Goal: Information Seeking & Learning: Compare options

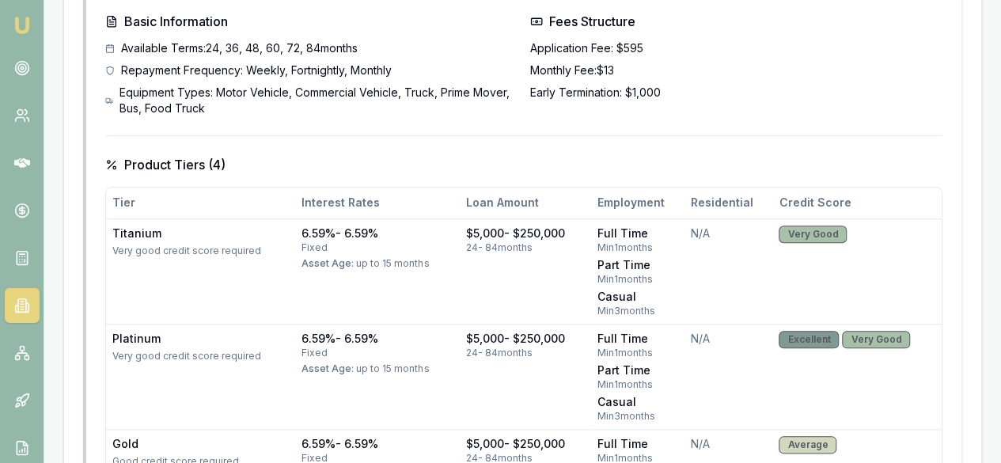
scroll to position [813, 0]
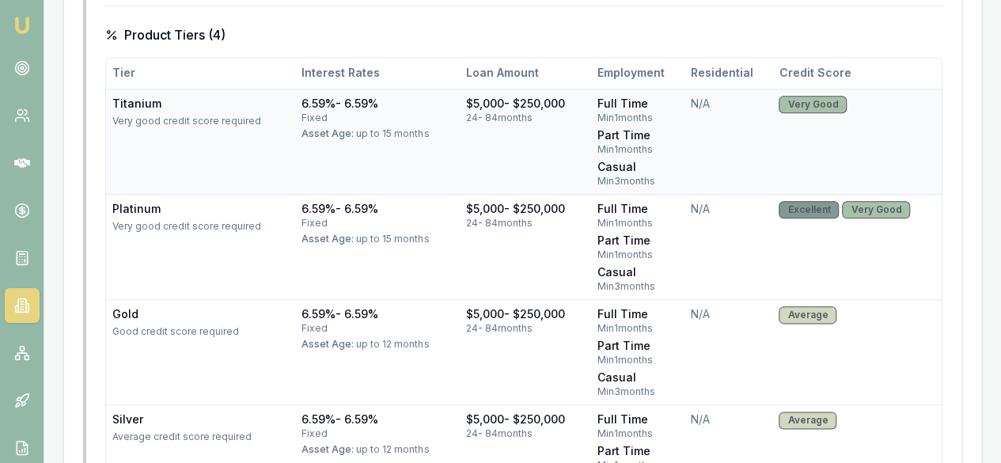
click at [388, 141] on td "6.59% - 6.59% fixed Asset Age: up to 15 months" at bounding box center [377, 141] width 165 height 105
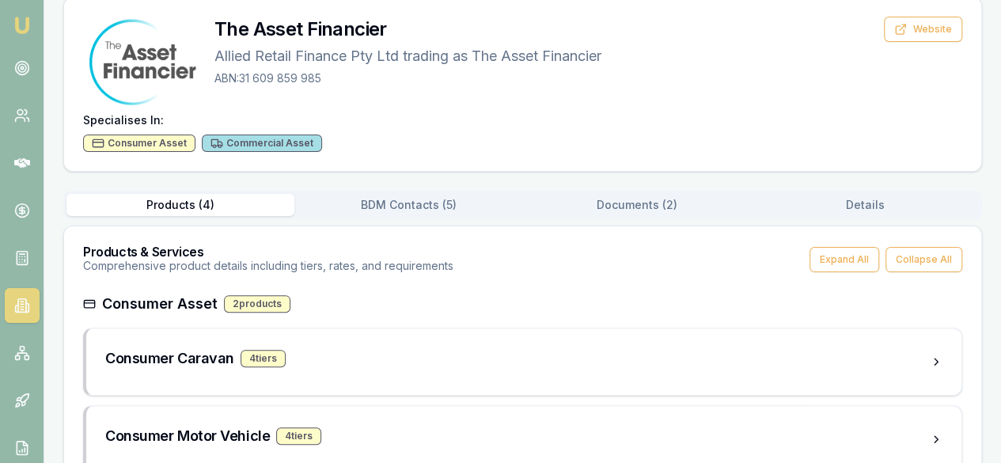
scroll to position [0, 0]
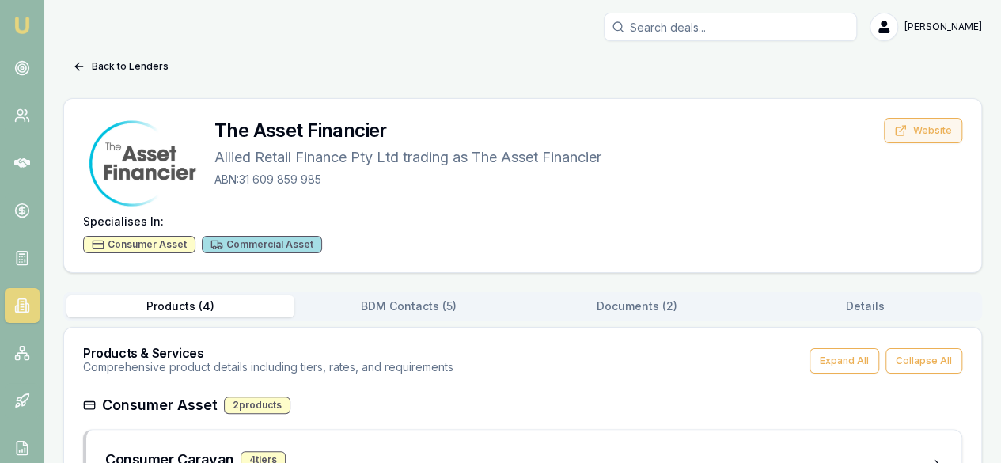
click at [933, 137] on button "Website" at bounding box center [922, 130] width 78 height 25
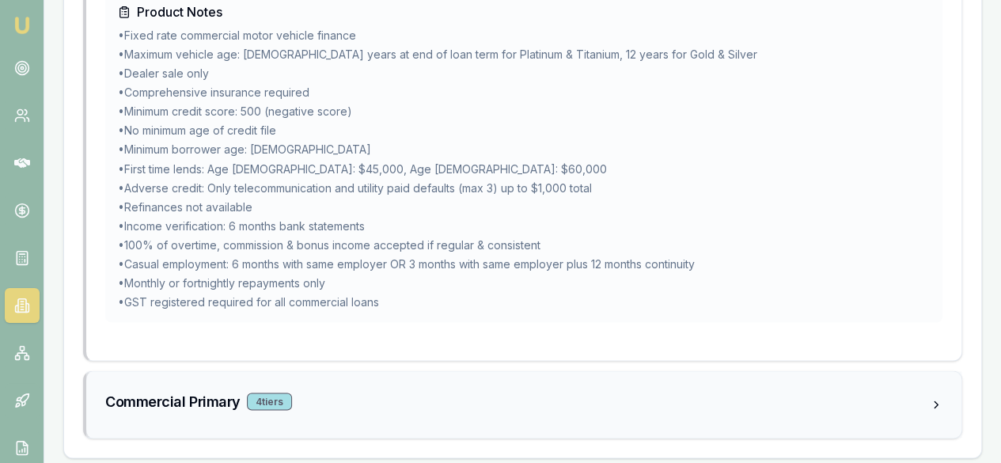
scroll to position [1336, 0]
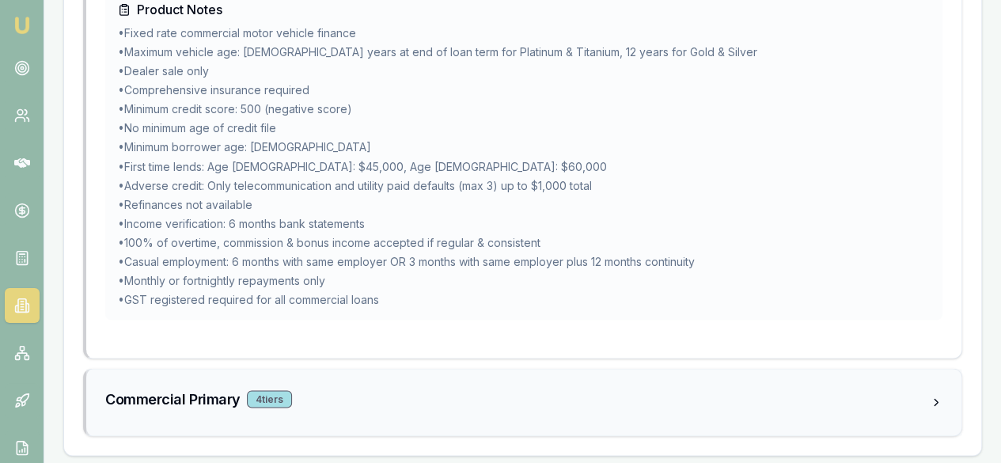
click at [691, 377] on div "Commercial Primary 4 tier s" at bounding box center [523, 402] width 875 height 66
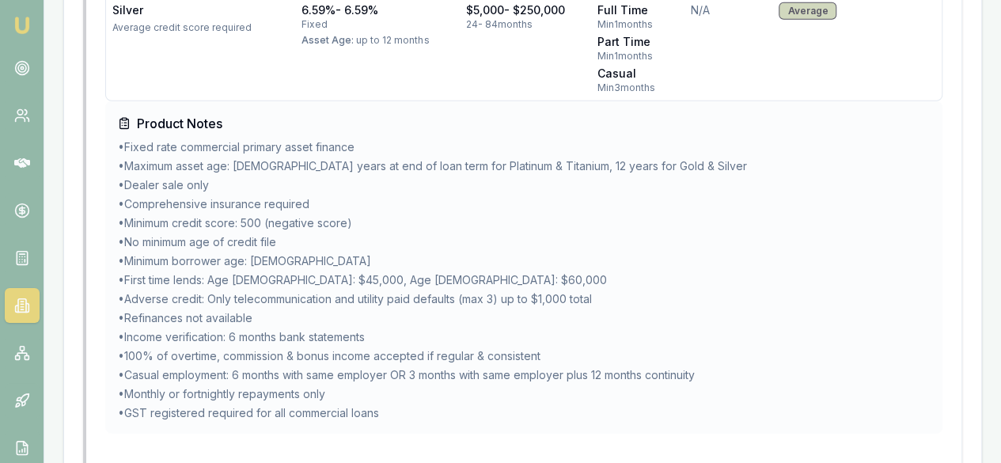
scroll to position [2349, 0]
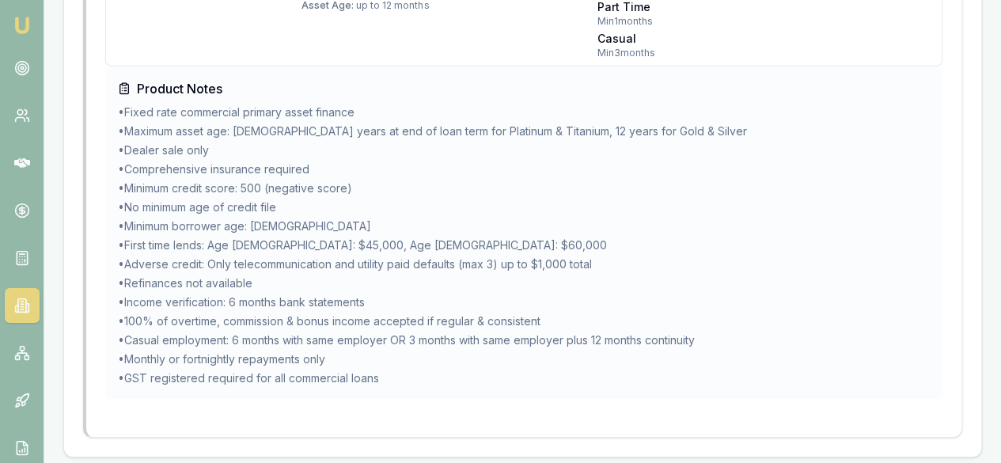
click at [36, 303] on link at bounding box center [22, 305] width 35 height 35
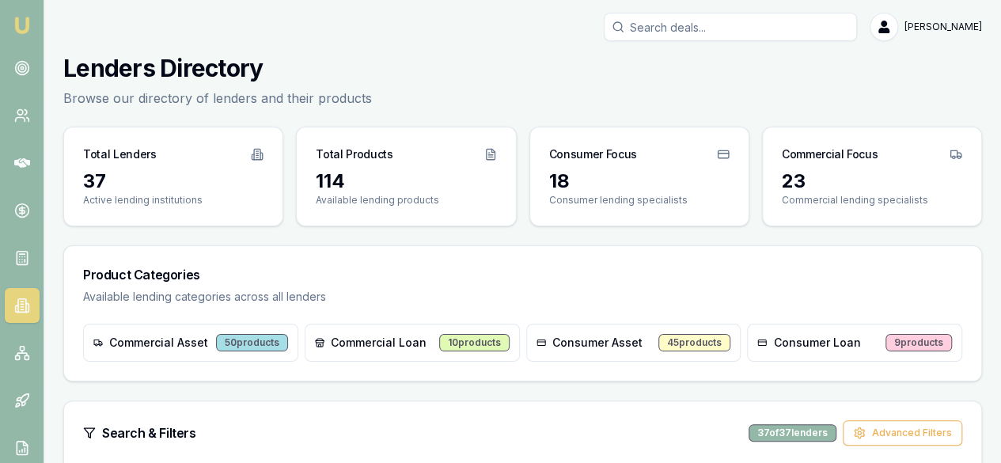
click at [416, 332] on div "Commercial Loan 10 products" at bounding box center [412, 343] width 215 height 38
click at [335, 338] on span "Commercial Loan" at bounding box center [379, 343] width 96 height 16
click at [278, 341] on div "50 products" at bounding box center [252, 342] width 72 height 17
click at [341, 344] on span "Commercial Loan" at bounding box center [379, 343] width 96 height 16
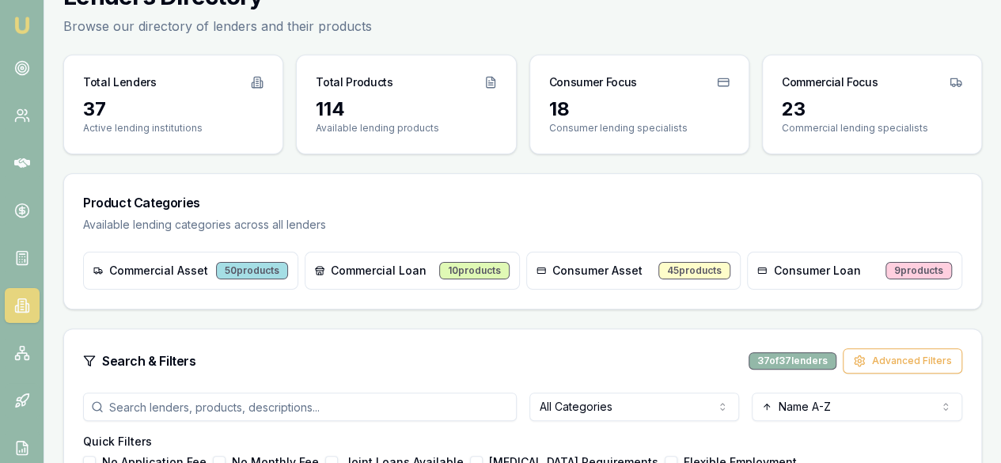
scroll to position [237, 0]
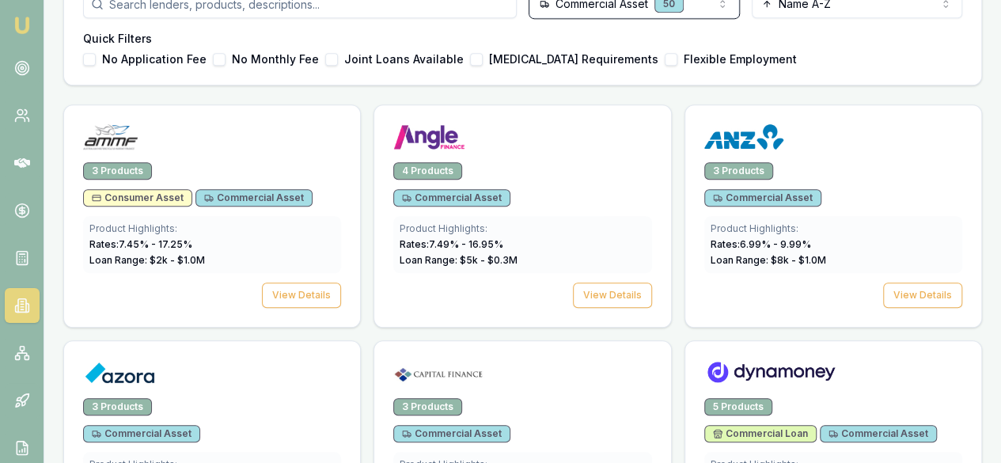
scroll to position [475, 0]
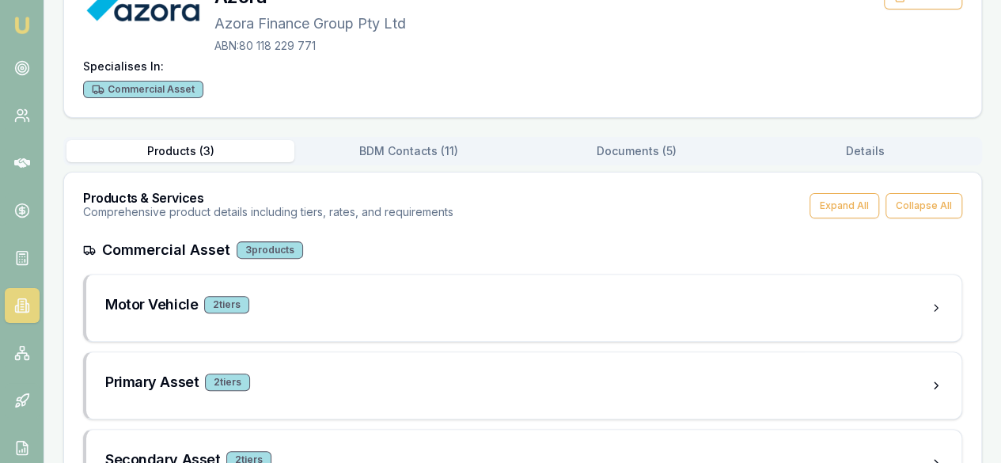
scroll to position [196, 0]
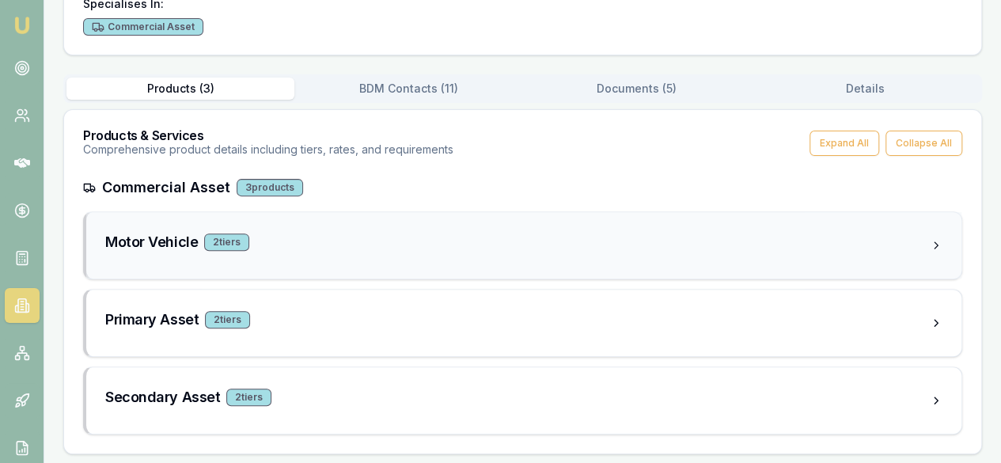
click at [395, 245] on div "Motor Vehicle 2 tier s" at bounding box center [517, 242] width 824 height 22
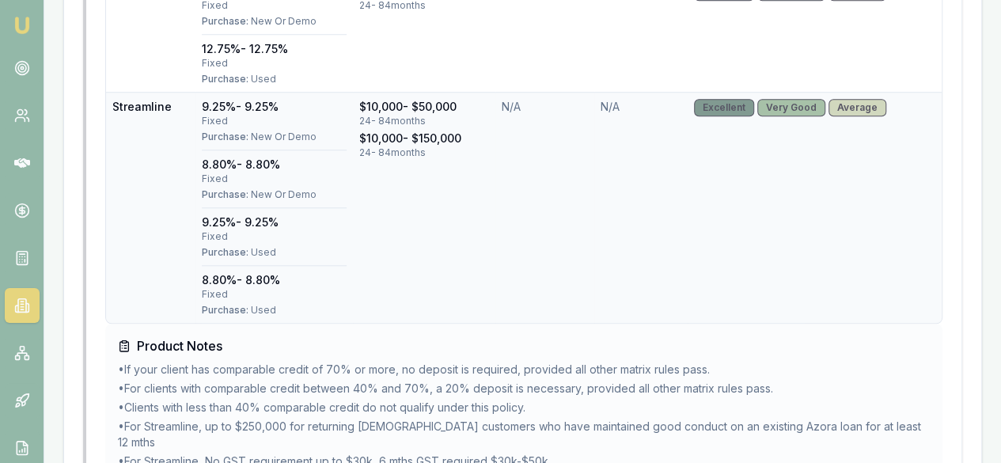
scroll to position [750, 0]
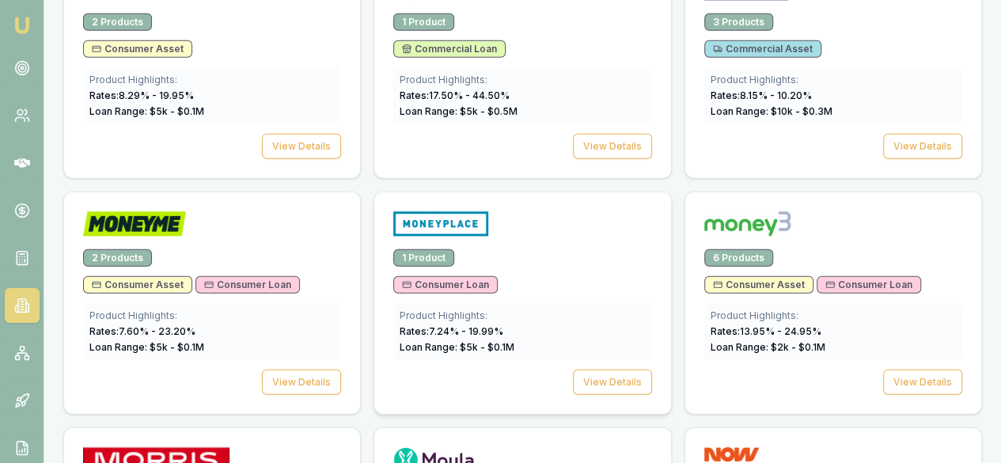
scroll to position [1740, 0]
